Goal: Task Accomplishment & Management: Manage account settings

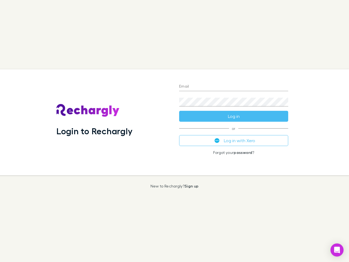
click at [175, 131] on div "Login to Rechargly" at bounding box center [113, 122] width 123 height 106
click at [234, 87] on input "Email" at bounding box center [233, 86] width 109 height 9
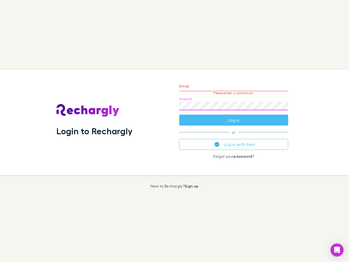
click at [234, 116] on form "Email Please enter a valid email. Password Log in" at bounding box center [233, 101] width 109 height 47
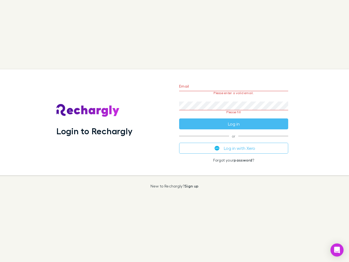
click at [234, 140] on div "Email Please enter a valid email. Password Please fill Log in or Log in with Xe…" at bounding box center [234, 122] width 118 height 106
click at [337, 250] on icon "Open Intercom Messenger" at bounding box center [337, 250] width 6 height 7
